Goal: Task Accomplishment & Management: Use online tool/utility

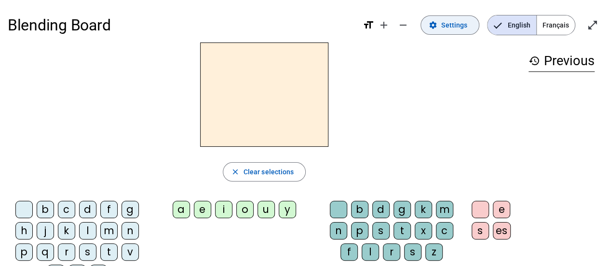
click at [450, 20] on span "Settings" at bounding box center [454, 25] width 26 height 12
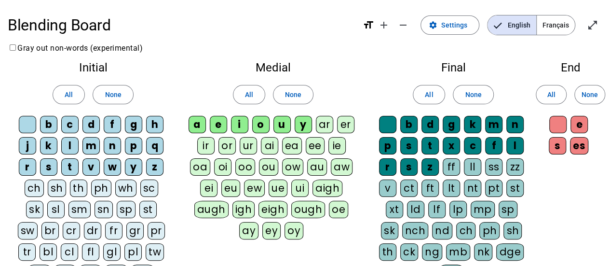
click at [553, 22] on span "Français" at bounding box center [556, 24] width 38 height 19
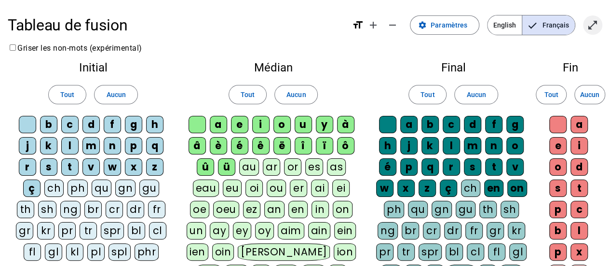
click at [588, 27] on mat-icon "open_in_full" at bounding box center [593, 25] width 12 height 12
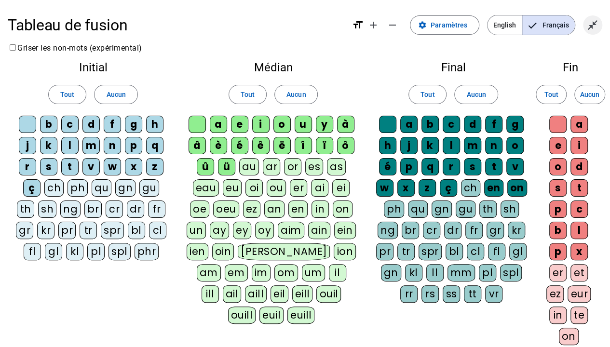
click at [587, 24] on mat-icon "close_fullscreen" at bounding box center [593, 25] width 12 height 12
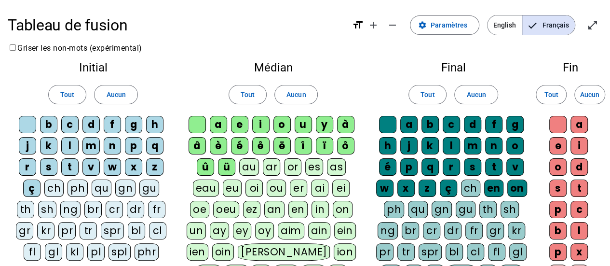
click at [247, 52] on div "Tableau de fusion format_size add remove settings Paramètres English Français o…" at bounding box center [305, 260] width 610 height 520
click at [451, 18] on span at bounding box center [444, 24] width 68 height 23
click at [40, 15] on h1 "Tableau de fusion" at bounding box center [176, 25] width 337 height 31
click at [464, 29] on span "Paramètres" at bounding box center [449, 25] width 37 height 12
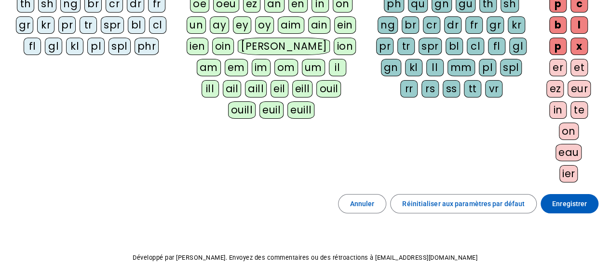
scroll to position [249, 0]
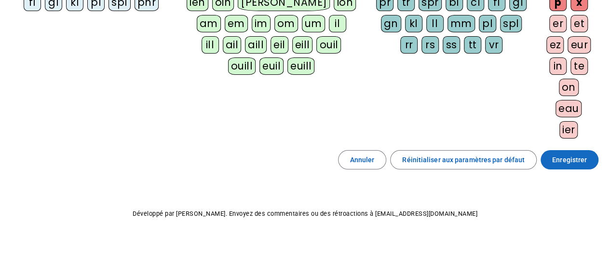
click at [575, 159] on span "Enregistrer" at bounding box center [569, 160] width 35 height 12
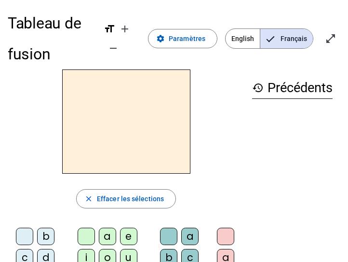
click at [218, 122] on div at bounding box center [126, 121] width 237 height 104
click at [192, 34] on span "Paramètres" at bounding box center [187, 39] width 37 height 12
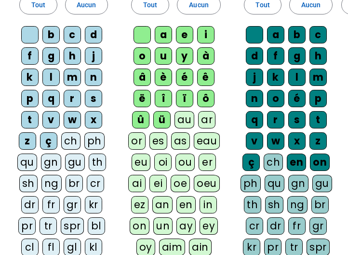
scroll to position [117, 0]
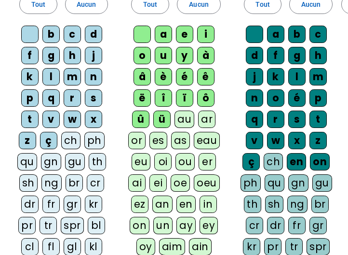
click at [162, 113] on div "ü" at bounding box center [161, 118] width 17 height 17
click at [140, 115] on div "û" at bounding box center [140, 118] width 17 height 17
click at [143, 102] on div "ë" at bounding box center [142, 97] width 17 height 17
click at [142, 76] on div "â" at bounding box center [142, 76] width 17 height 17
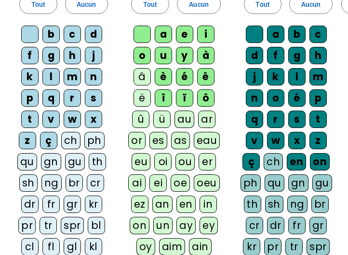
click at [167, 79] on div "è" at bounding box center [163, 76] width 17 height 17
click at [203, 55] on div "à" at bounding box center [205, 55] width 17 height 17
click at [204, 71] on div "ê" at bounding box center [205, 76] width 17 height 17
click at [183, 71] on div "é" at bounding box center [184, 76] width 17 height 17
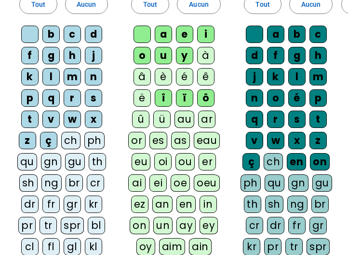
click at [187, 100] on div "ï" at bounding box center [184, 97] width 17 height 17
click at [166, 94] on div "î" at bounding box center [163, 97] width 17 height 17
click at [201, 95] on div "ô" at bounding box center [205, 97] width 17 height 17
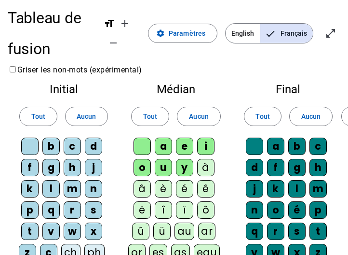
scroll to position [6, 0]
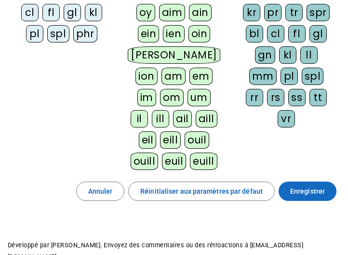
click at [296, 188] on span "Enregistrer" at bounding box center [307, 191] width 35 height 12
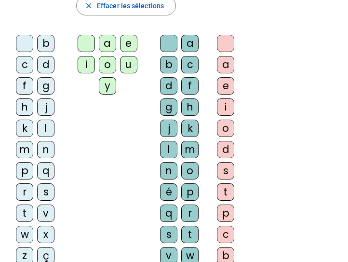
scroll to position [192, 0]
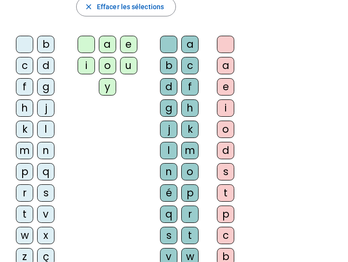
click at [44, 166] on div "q" at bounding box center [45, 171] width 17 height 17
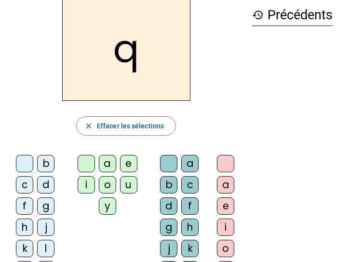
scroll to position [72, 0]
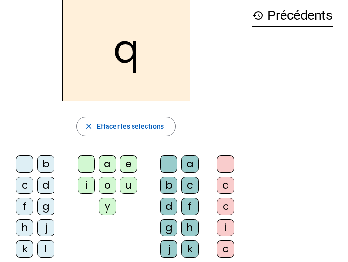
click at [129, 184] on div "u" at bounding box center [128, 184] width 17 height 17
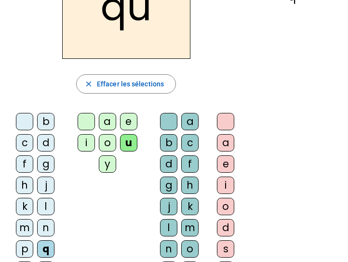
scroll to position [114, 0]
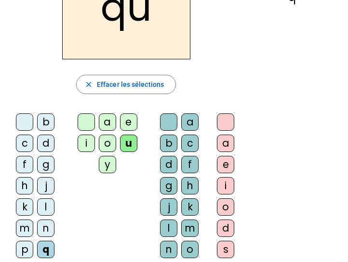
click at [221, 186] on div "i" at bounding box center [225, 185] width 17 height 17
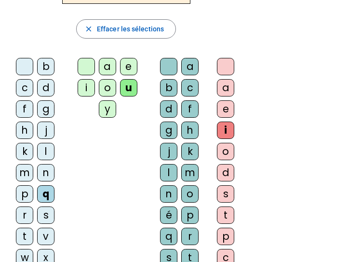
scroll to position [170, 0]
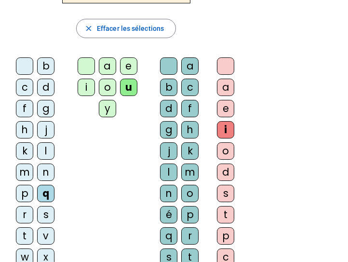
click at [46, 213] on div "s" at bounding box center [45, 214] width 17 height 17
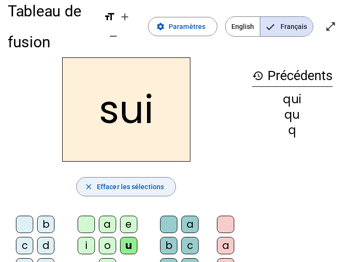
scroll to position [12, 0]
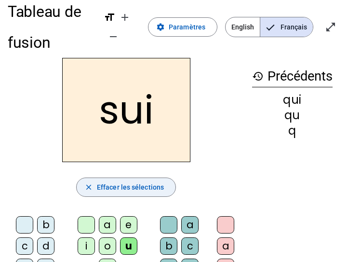
click at [138, 184] on span "Effacer les sélections" at bounding box center [130, 187] width 67 height 12
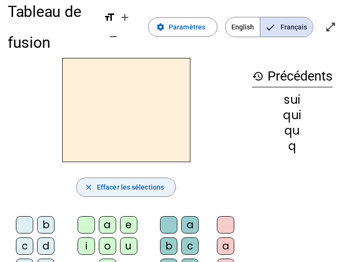
click at [125, 188] on span "Effacer les sélections" at bounding box center [130, 187] width 67 height 12
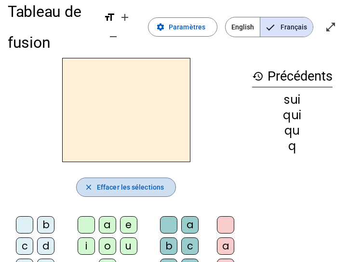
click at [125, 188] on span "Effacer les sélections" at bounding box center [130, 187] width 67 height 12
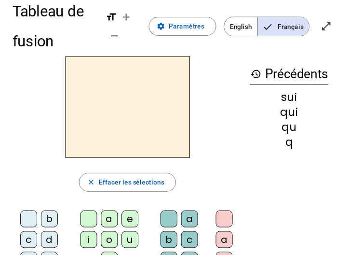
scroll to position [0, 0]
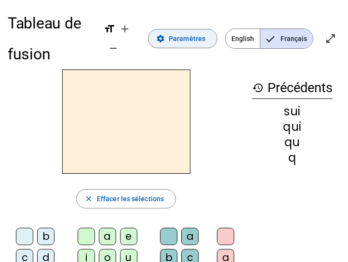
click at [183, 39] on span "Paramètres" at bounding box center [187, 39] width 37 height 12
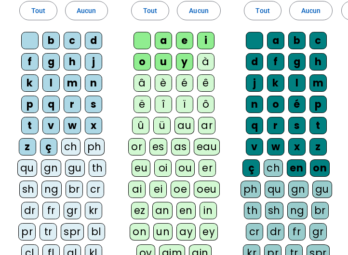
scroll to position [110, 0]
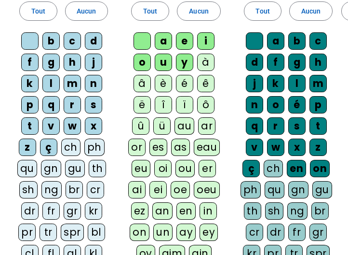
click at [26, 40] on div at bounding box center [29, 40] width 17 height 17
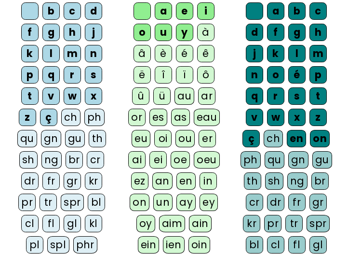
scroll to position [147, 0]
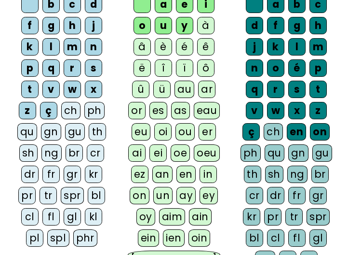
click at [30, 134] on div "qu" at bounding box center [27, 131] width 20 height 17
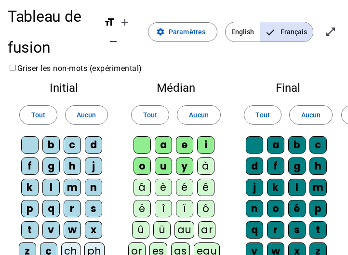
scroll to position [0, 0]
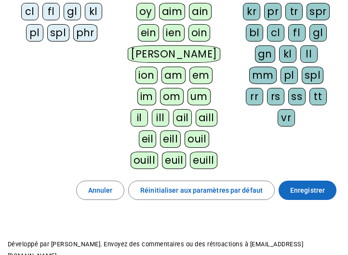
click at [306, 188] on span "Enregistrer" at bounding box center [307, 190] width 35 height 12
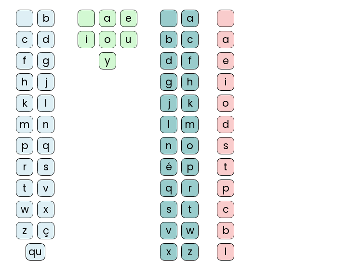
scroll to position [216, 0]
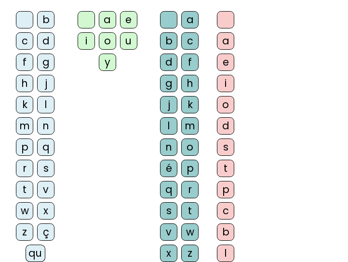
click at [32, 251] on div "qu" at bounding box center [36, 252] width 20 height 17
click at [84, 37] on div "i" at bounding box center [86, 40] width 17 height 17
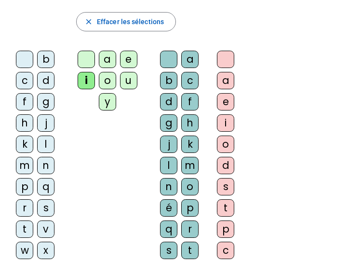
scroll to position [180, 0]
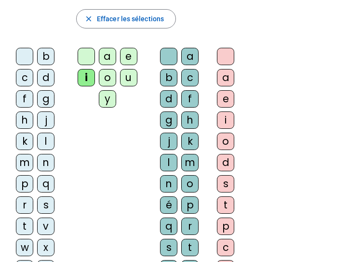
click at [49, 201] on div "s" at bounding box center [45, 204] width 17 height 17
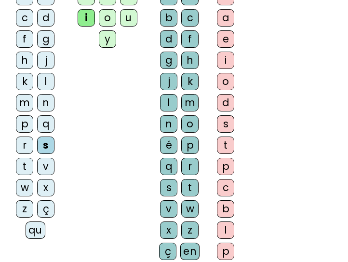
scroll to position [240, 0]
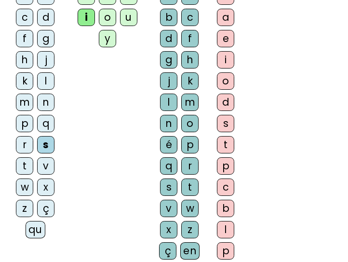
click at [46, 103] on div "n" at bounding box center [45, 102] width 17 height 17
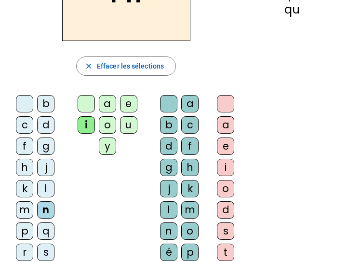
scroll to position [133, 0]
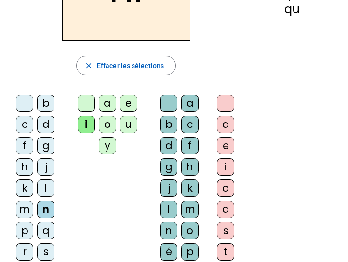
click at [131, 102] on div "e" at bounding box center [128, 102] width 17 height 17
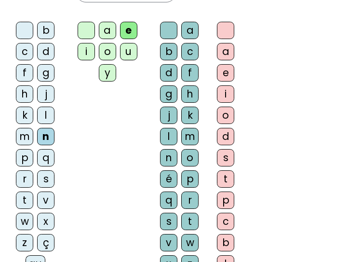
scroll to position [206, 0]
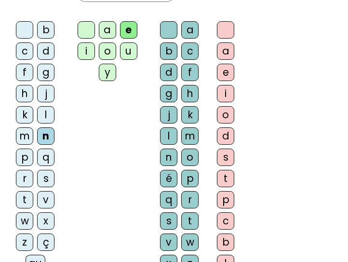
click at [45, 177] on div "s" at bounding box center [45, 178] width 17 height 17
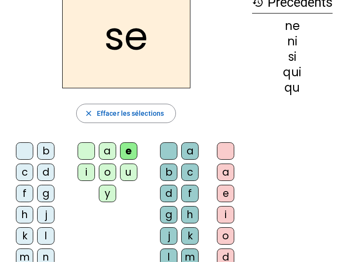
scroll to position [85, 0]
